Goal: Task Accomplishment & Management: Manage account settings

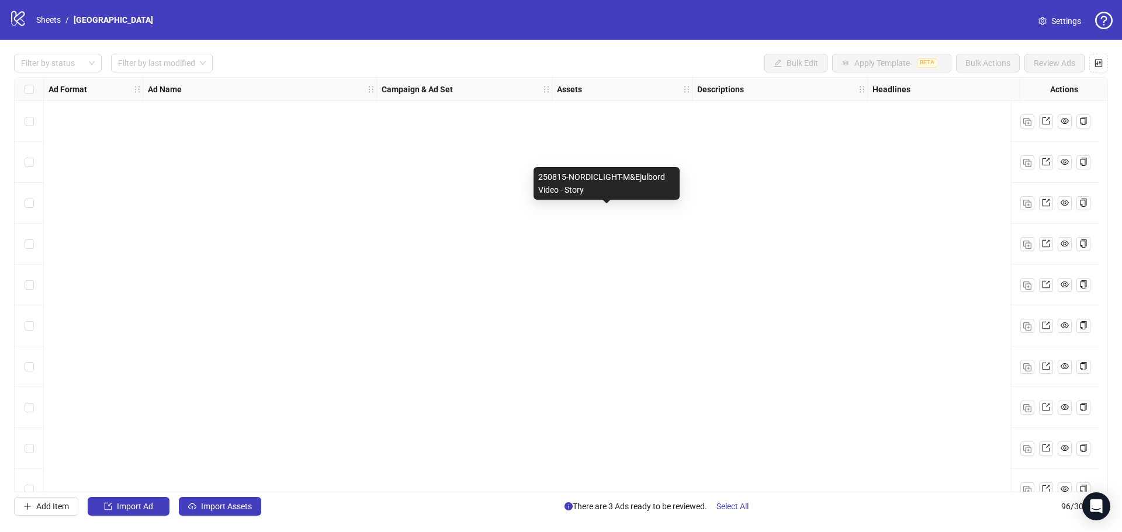
scroll to position [3540, 0]
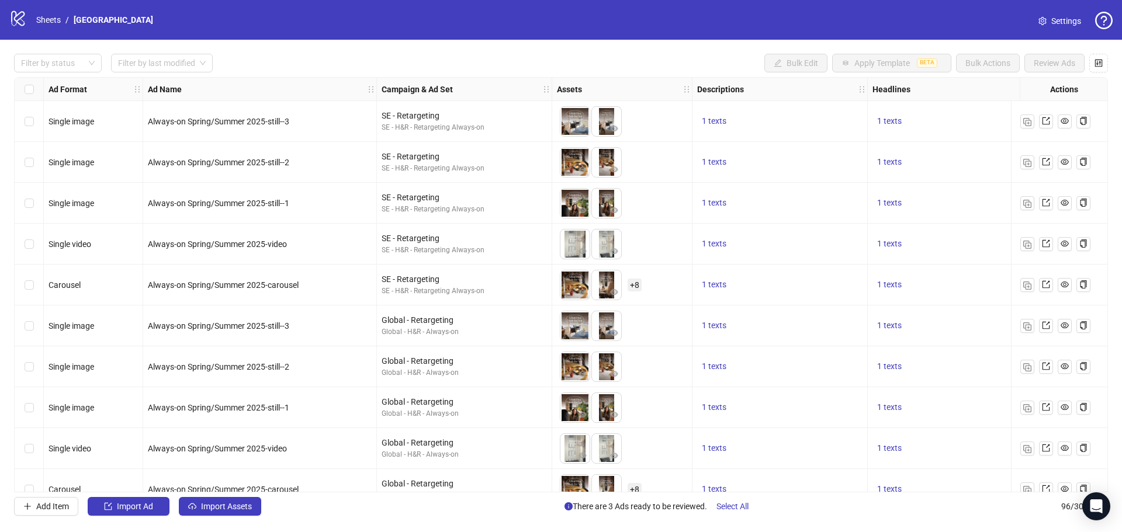
click at [34, 455] on div "Select row 9" at bounding box center [29, 448] width 29 height 41
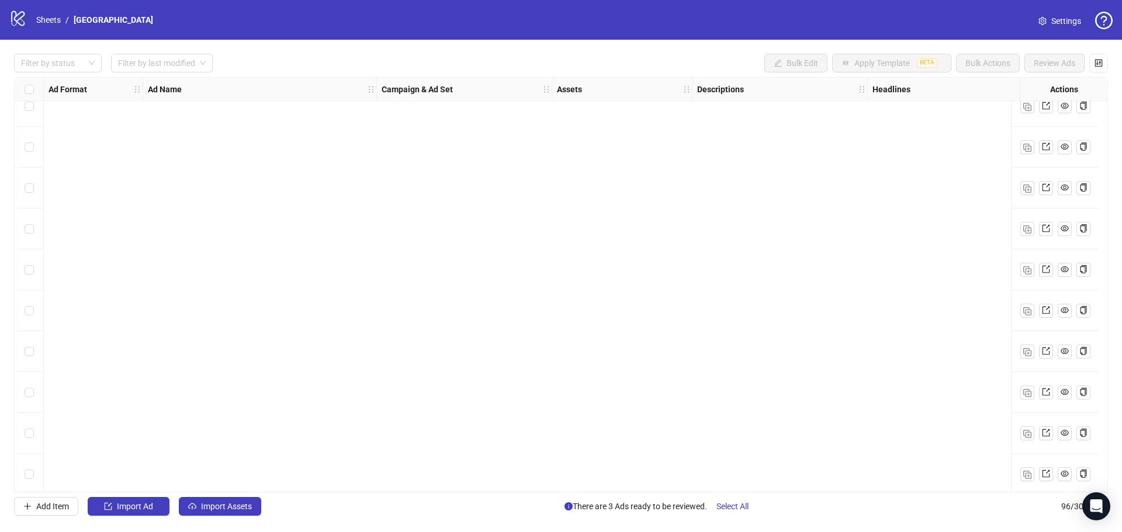
scroll to position [3540, 0]
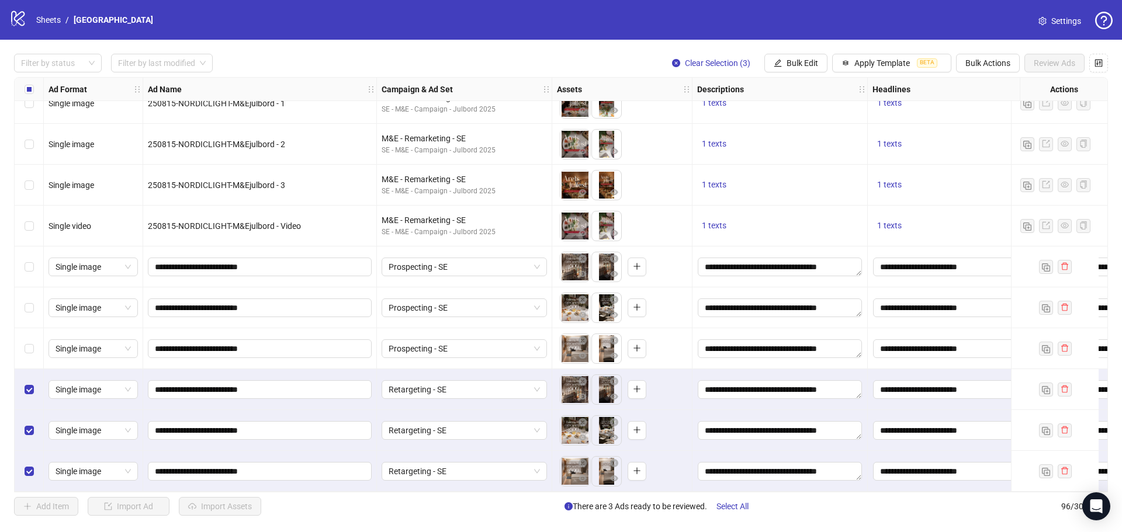
click at [28, 349] on label "Select row 93" at bounding box center [29, 348] width 9 height 13
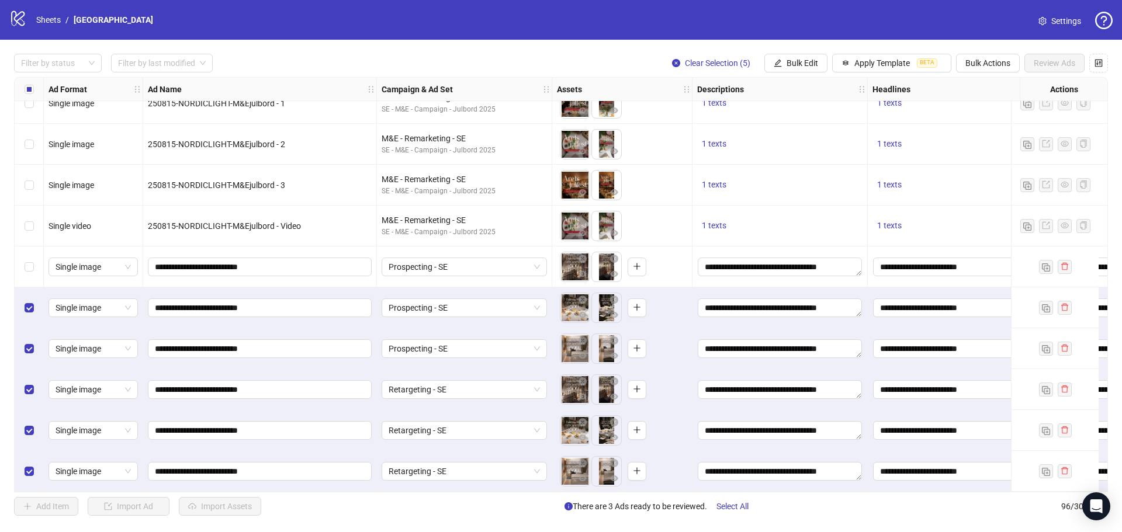
click at [33, 261] on div "Select row 91" at bounding box center [29, 267] width 29 height 41
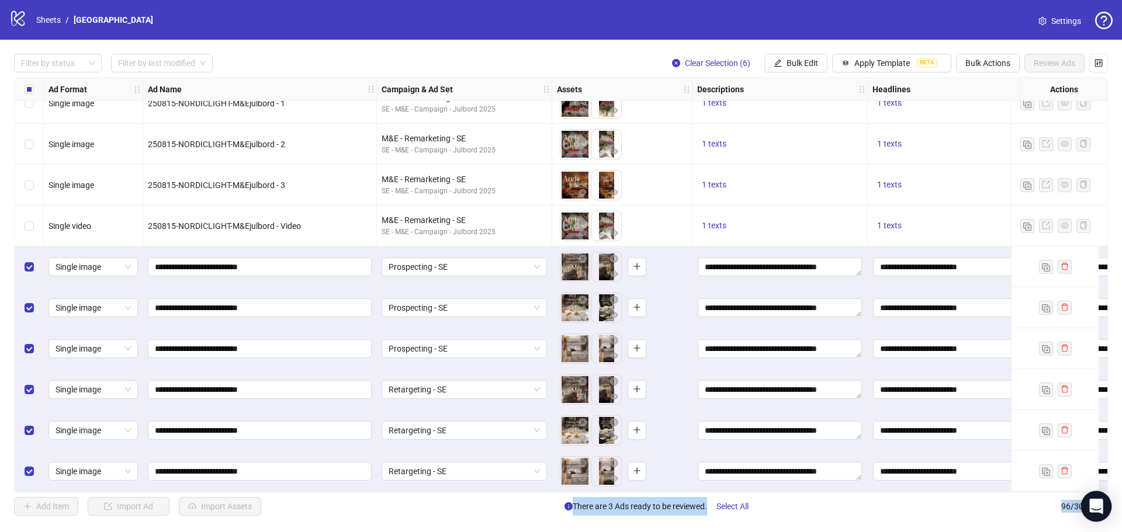
drag, startPoint x: 699, startPoint y: 493, endPoint x: 1090, endPoint y: 493, distance: 391.4
click at [1094, 494] on body "logo/logo-mobile Sheets / Nordic Light Hotel Settings Filter by status Filter b…" at bounding box center [561, 266] width 1122 height 532
click at [961, 508] on div "Add Item Import Ad Import Assets There are 3 Ads ready to be reviewed. Select A…" at bounding box center [561, 506] width 1094 height 19
click at [511, 502] on div "Add Item Import Ad Import Assets There are 3 Ads ready to be reviewed. Select A…" at bounding box center [561, 506] width 1094 height 19
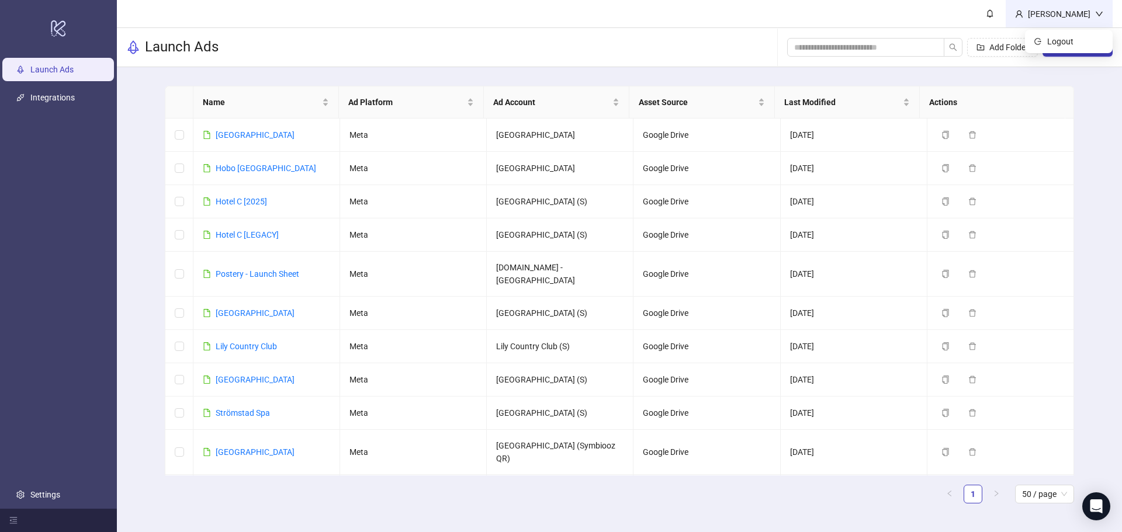
click at [1082, 16] on div "[PERSON_NAME]" at bounding box center [1059, 14] width 72 height 13
click at [1105, 12] on div "[PERSON_NAME]" at bounding box center [1058, 13] width 107 height 27
click at [955, 15] on header "[PERSON_NAME]" at bounding box center [619, 14] width 1005 height 28
click at [981, 14] on header "[PERSON_NAME]" at bounding box center [619, 14] width 1005 height 28
click at [1081, 10] on div "[PERSON_NAME]" at bounding box center [1059, 14] width 72 height 13
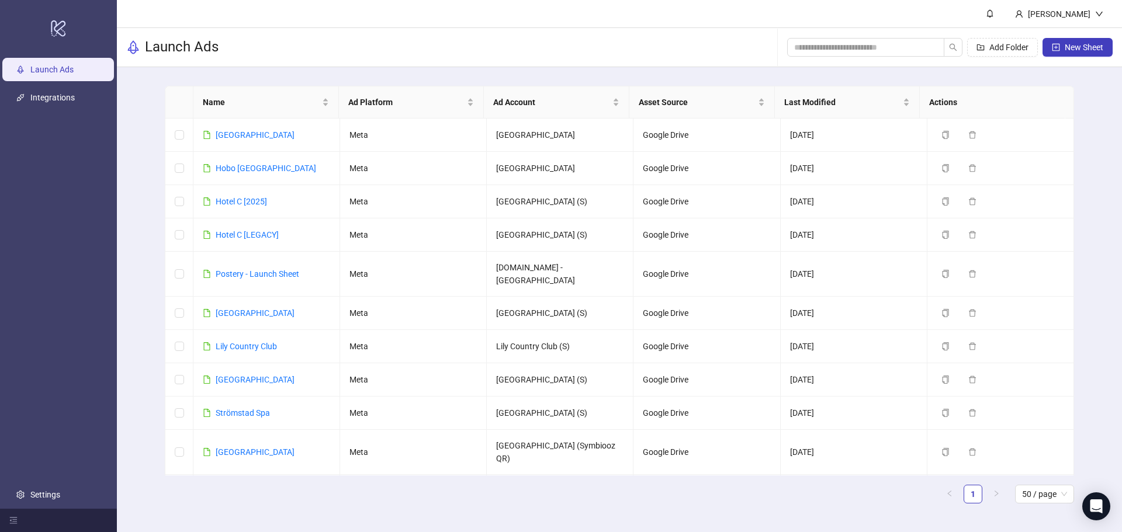
click at [977, 19] on header "[PERSON_NAME]" at bounding box center [619, 14] width 1005 height 28
click at [30, 490] on link "Settings" at bounding box center [45, 494] width 30 height 9
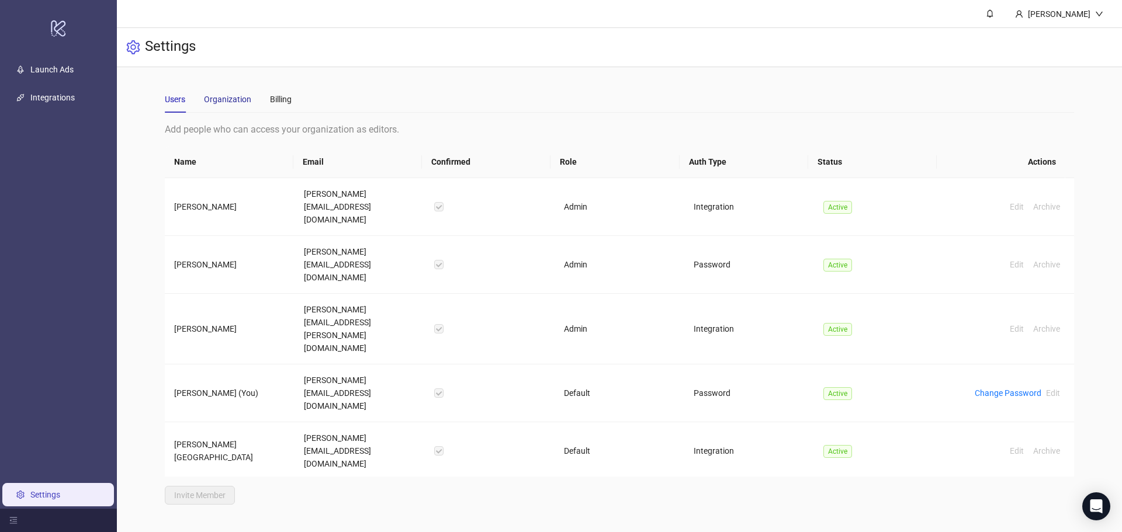
click at [230, 98] on div "Organization" at bounding box center [227, 99] width 47 height 13
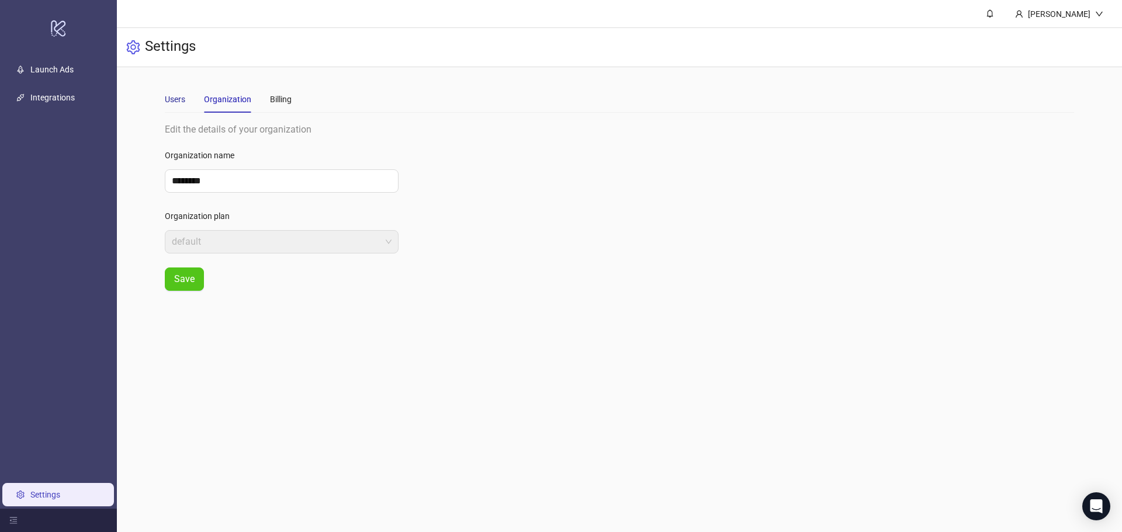
click at [170, 96] on div "Users" at bounding box center [175, 99] width 20 height 13
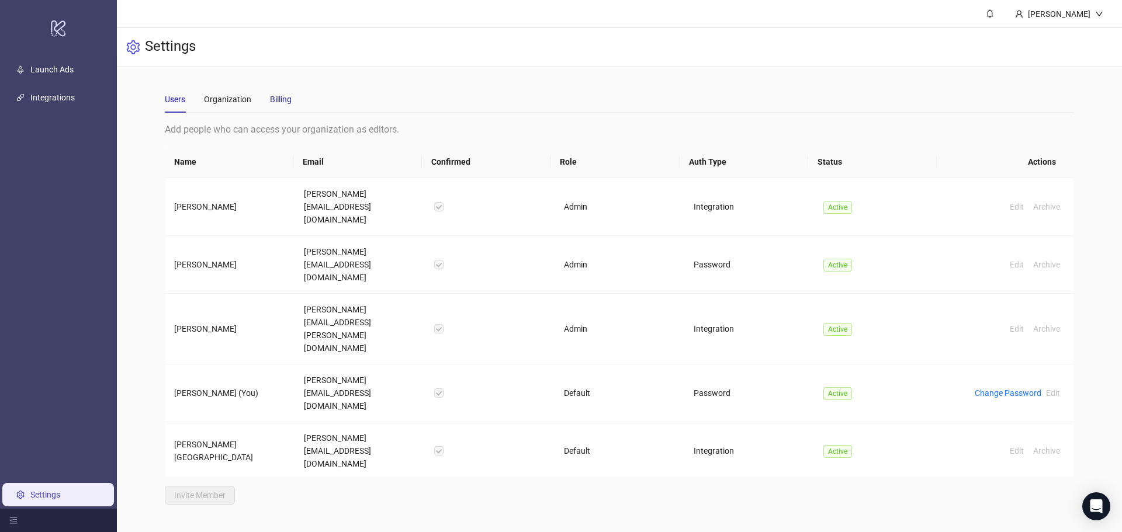
click at [280, 99] on div "Billing" at bounding box center [281, 99] width 22 height 13
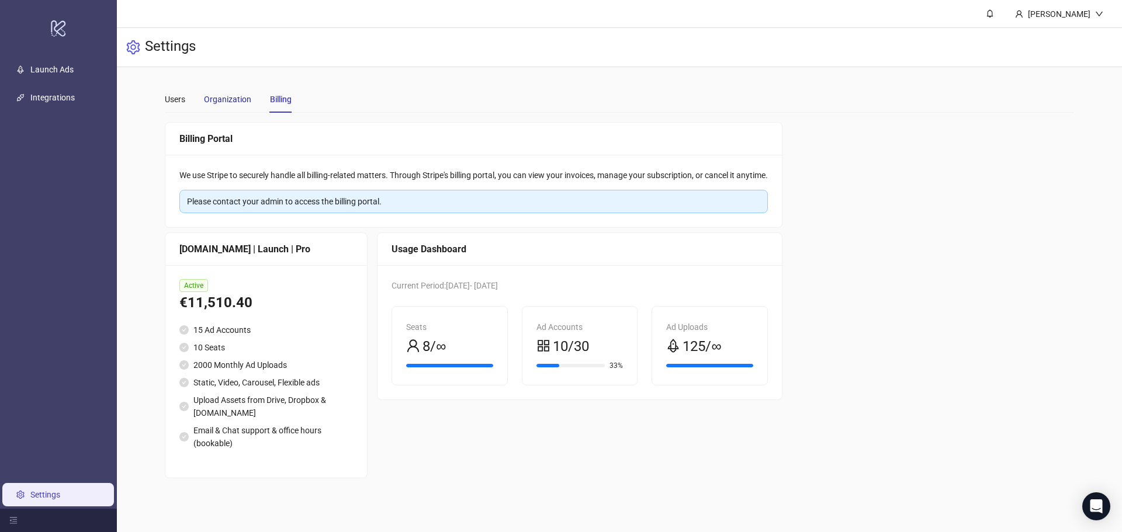
click at [231, 100] on div "Organization" at bounding box center [227, 99] width 47 height 13
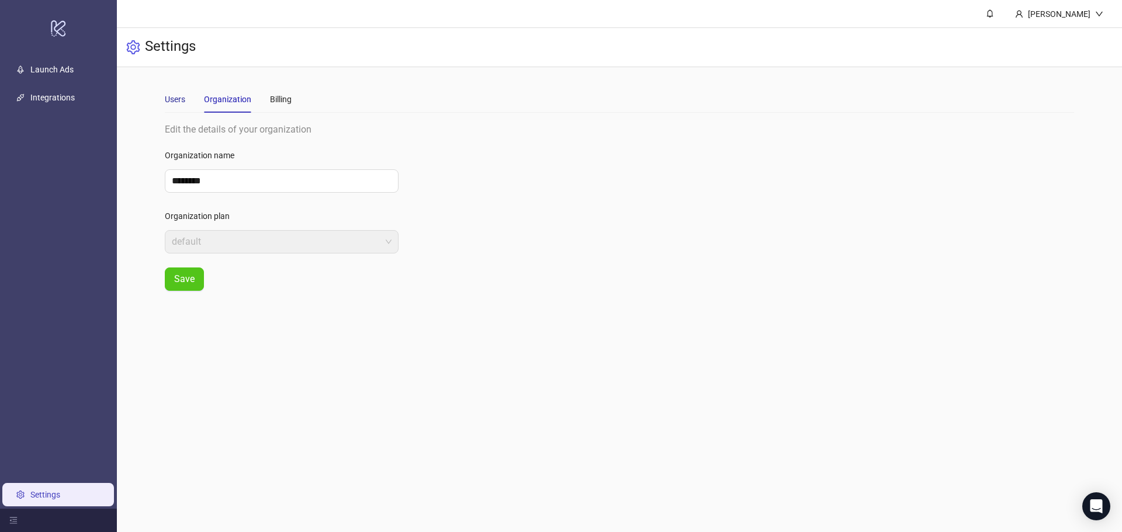
click at [174, 93] on div "Users" at bounding box center [175, 99] width 20 height 13
